Goal: Task Accomplishment & Management: Manage account settings

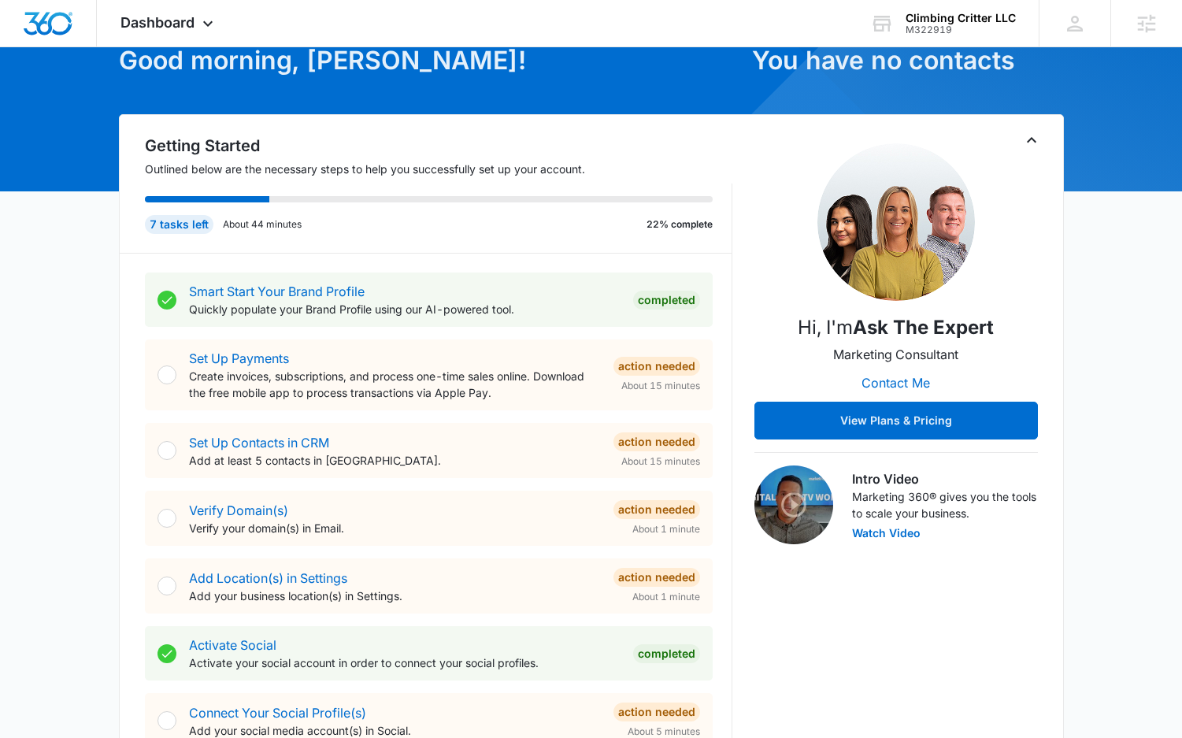
scroll to position [292, 0]
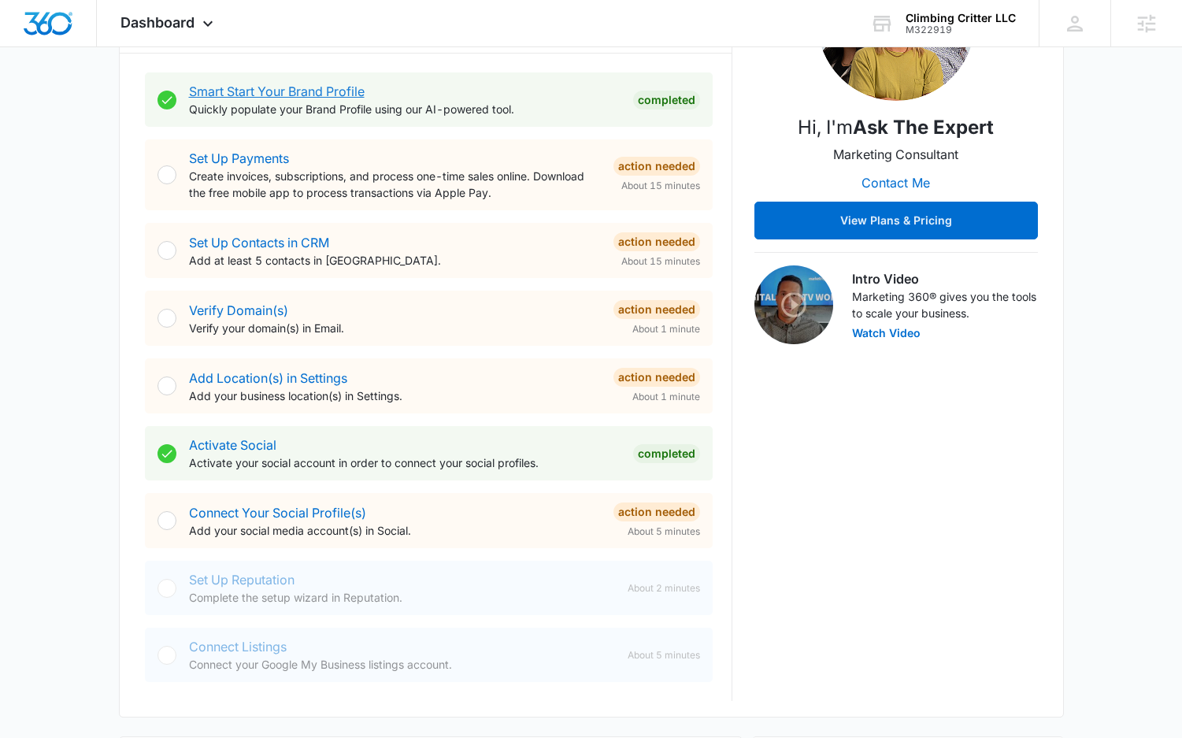
click at [335, 87] on link "Smart Start Your Brand Profile" at bounding box center [277, 91] width 176 height 16
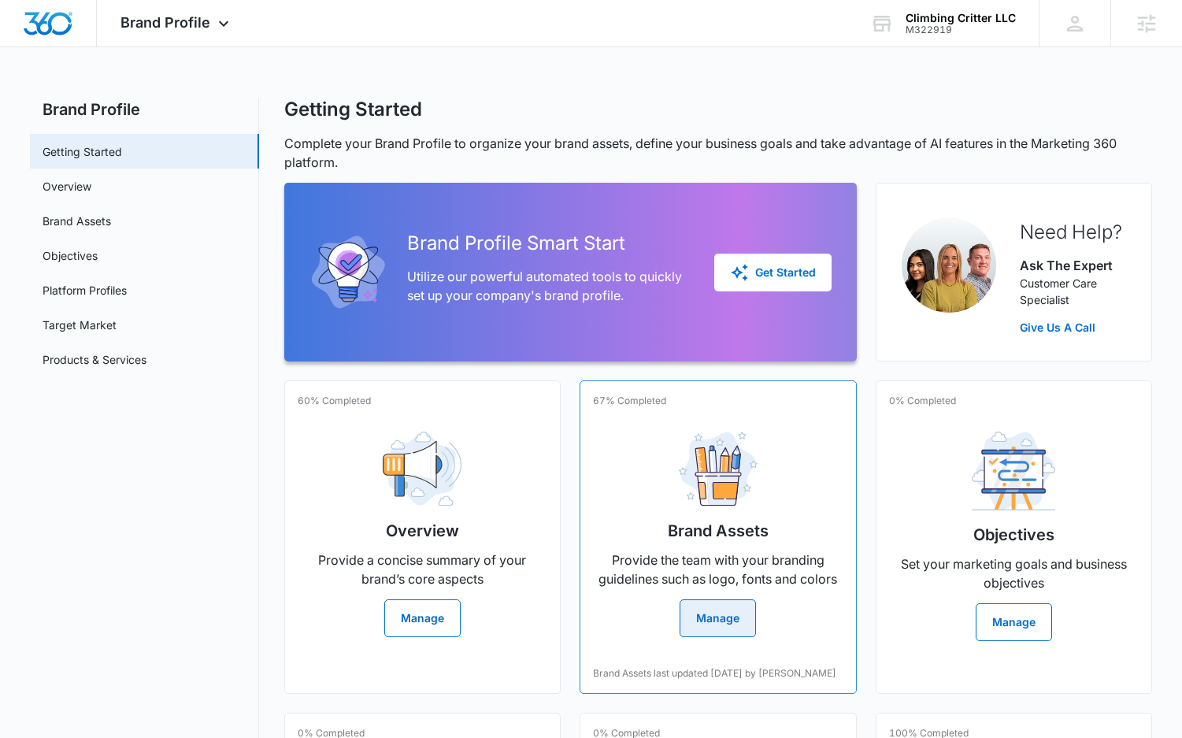
click at [711, 621] on button "Manage" at bounding box center [718, 618] width 76 height 38
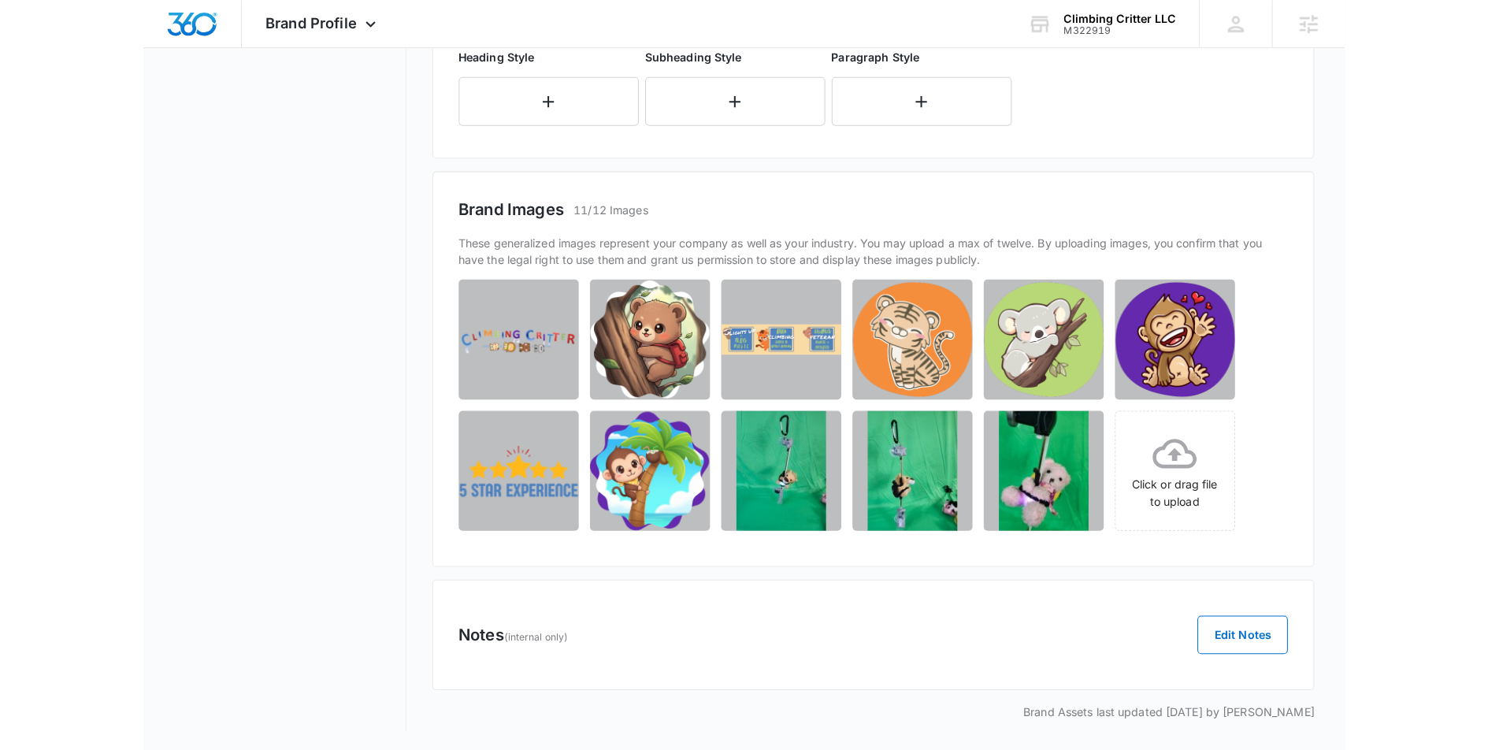
scroll to position [332, 0]
